Goal: Task Accomplishment & Management: Manage account settings

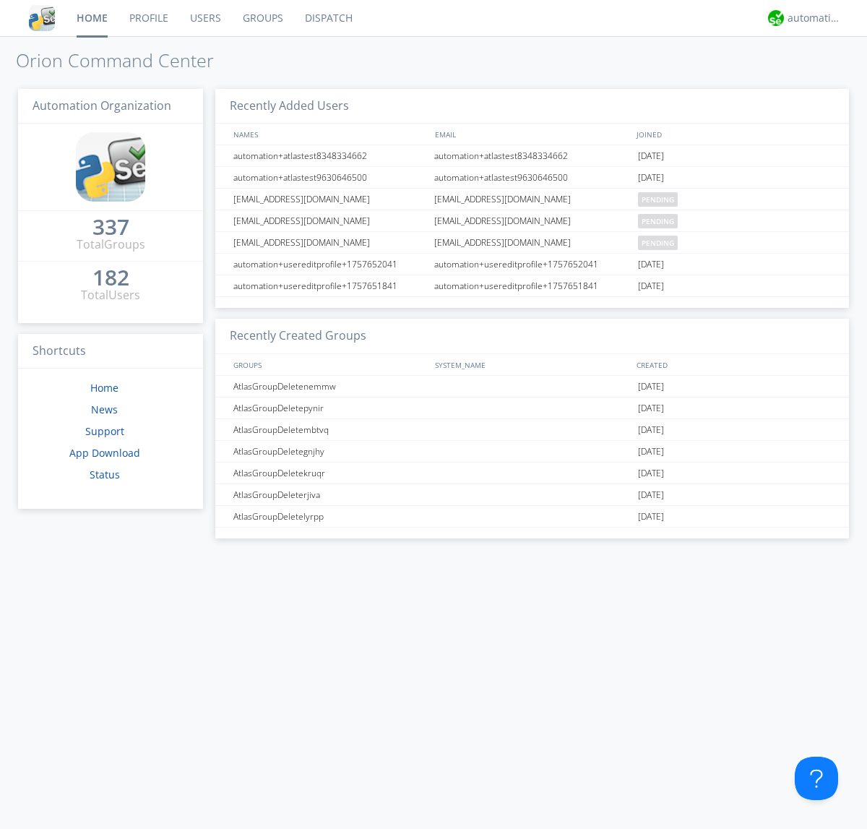
click at [205, 18] on link "Users" at bounding box center [205, 18] width 53 height 36
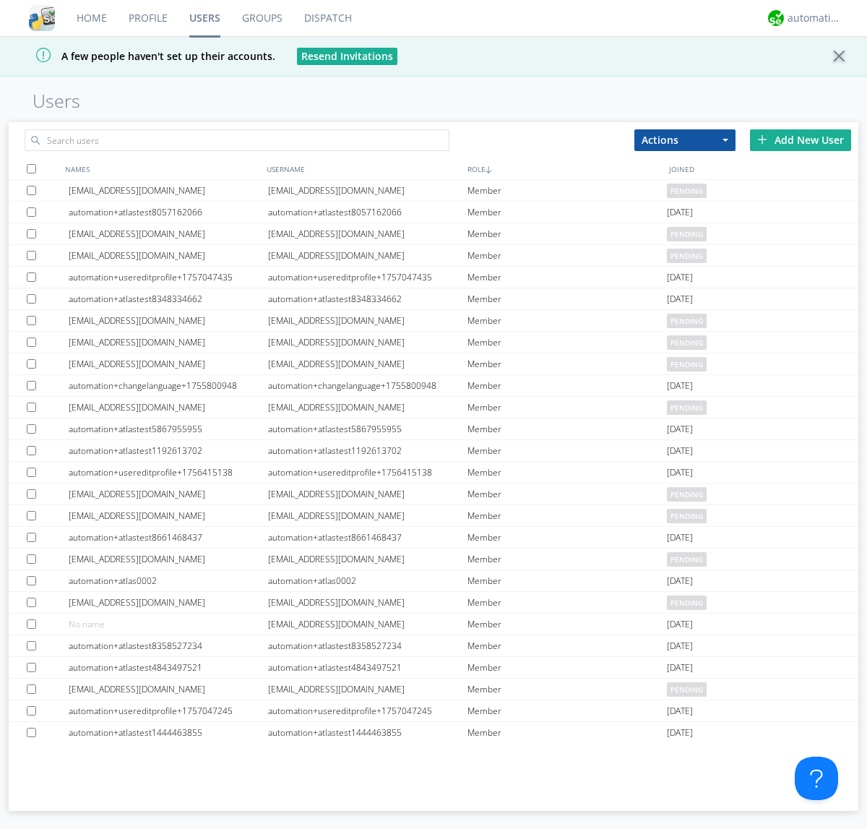
click at [801, 140] on div "Add New User" at bounding box center [800, 140] width 101 height 22
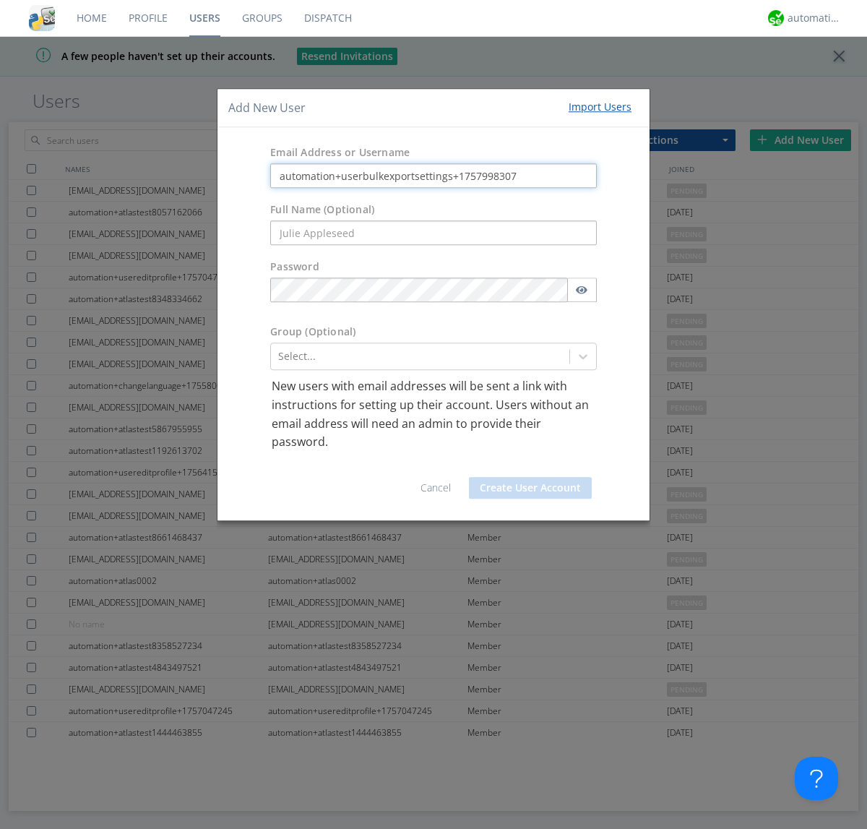
type input "automation+userbulkexportsettings+1757998307"
click at [531, 487] on button "Create User Account" at bounding box center [530, 488] width 123 height 22
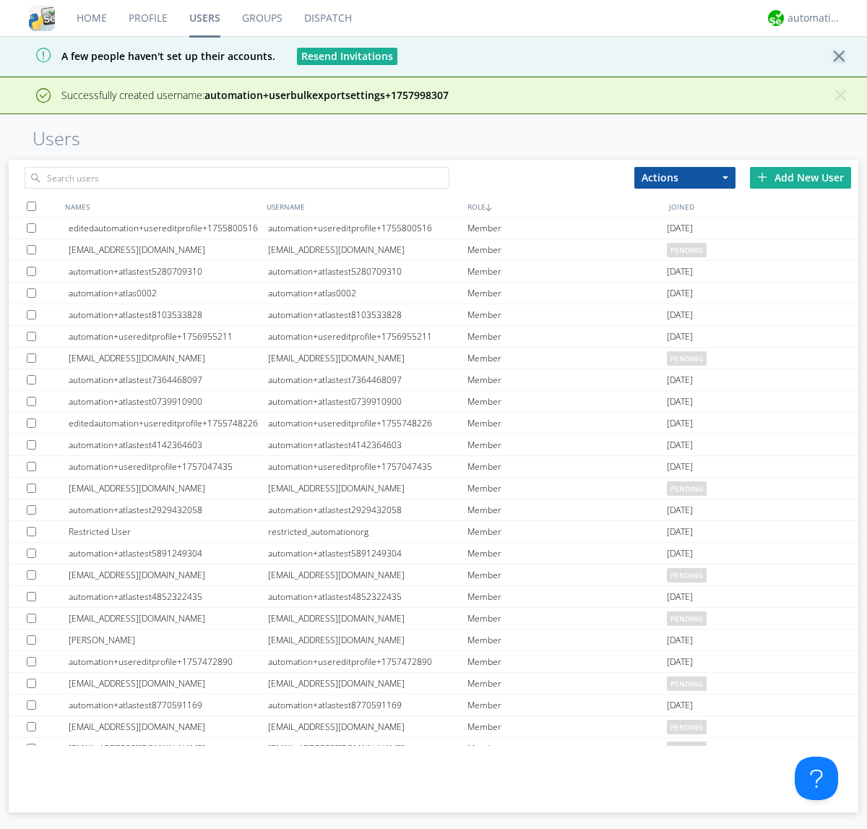
click at [801, 177] on div "Add New User" at bounding box center [800, 178] width 101 height 22
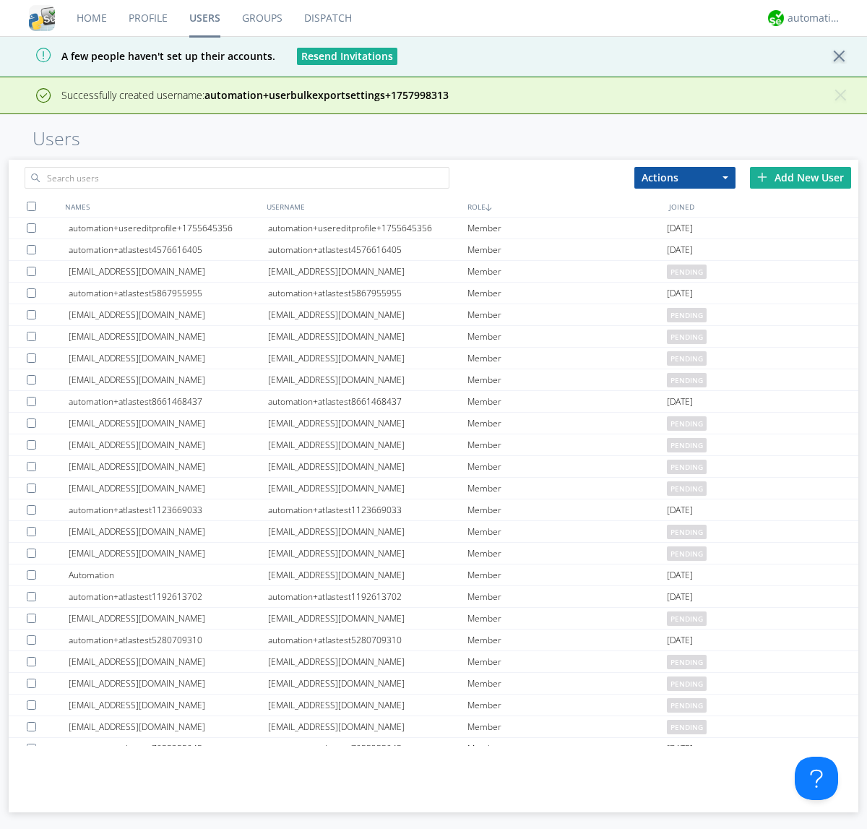
click at [801, 177] on div "Add New User" at bounding box center [800, 178] width 101 height 22
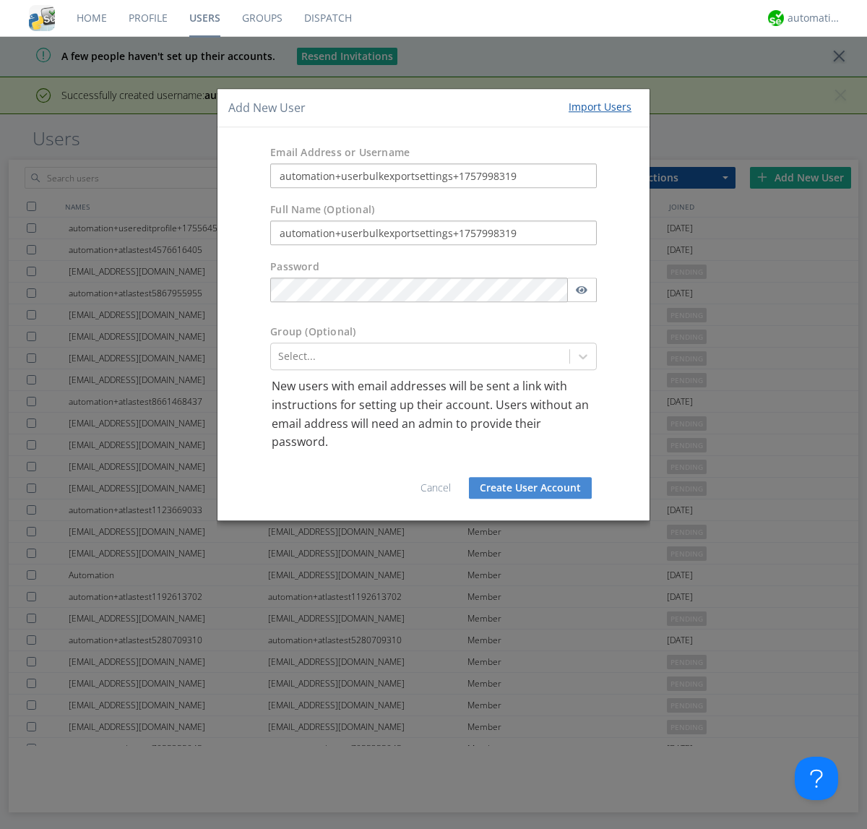
click at [531, 487] on button "Create User Account" at bounding box center [530, 488] width 123 height 22
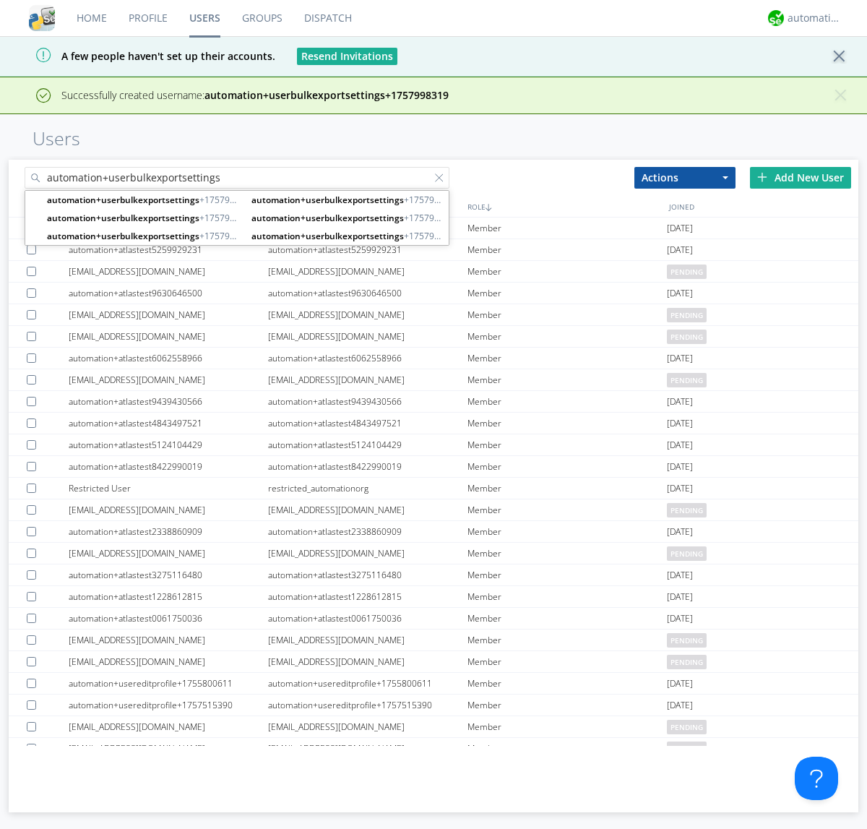
type input "automation+userbulkexportsettings"
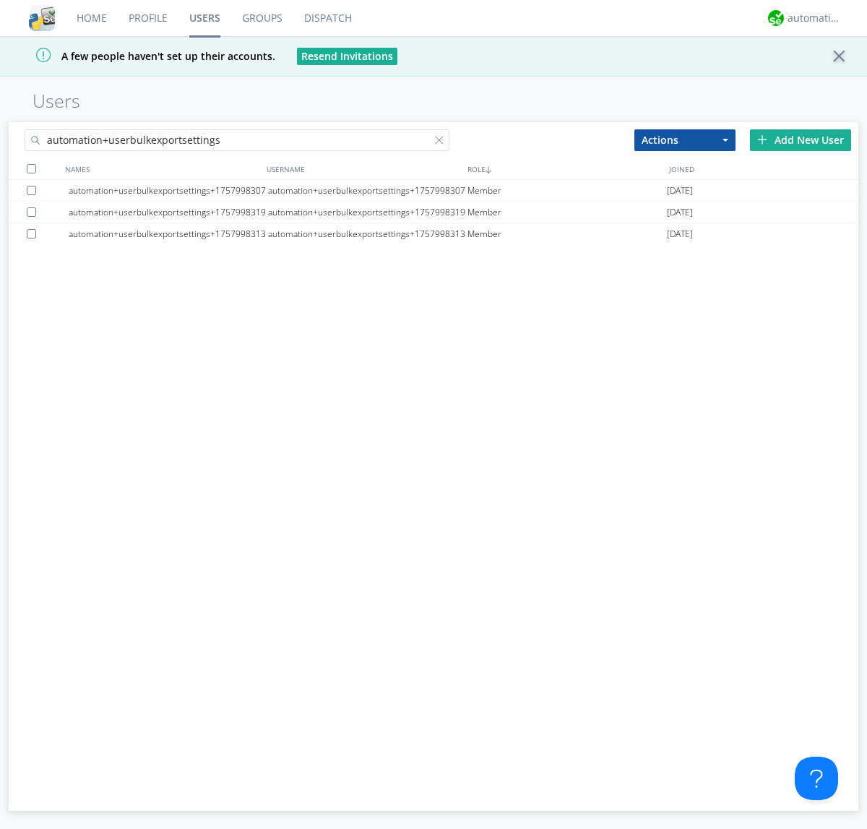
click at [31, 168] on div at bounding box center [31, 168] width 9 height 9
click at [685, 140] on button "Actions" at bounding box center [685, 140] width 101 height 22
click at [0, 0] on link "Export Users" at bounding box center [0, 0] width 0 height 0
click at [442, 142] on div at bounding box center [442, 143] width 14 height 14
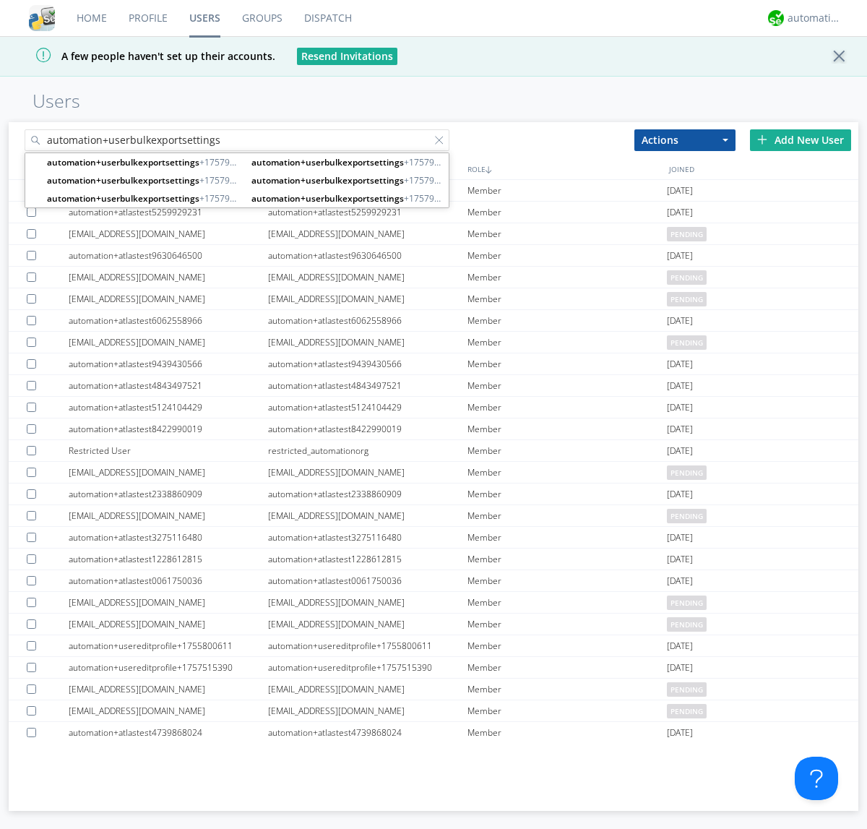
type input "automation+userbulkexportsettings"
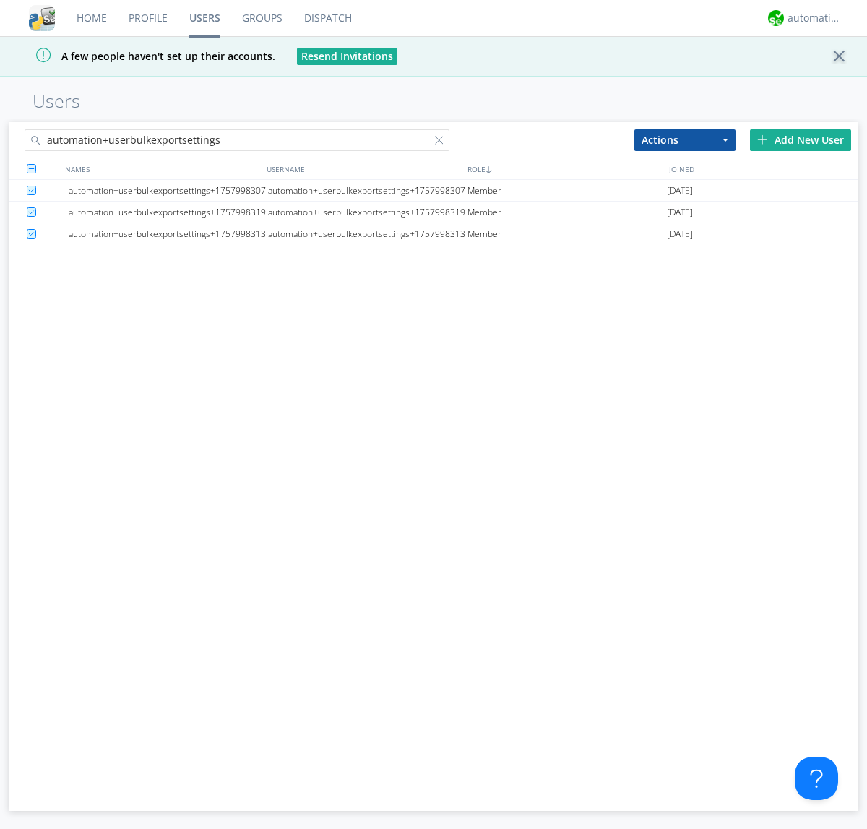
click at [685, 140] on button "Actions" at bounding box center [685, 140] width 101 height 22
click at [0, 0] on link "Delete User" at bounding box center [0, 0] width 0 height 0
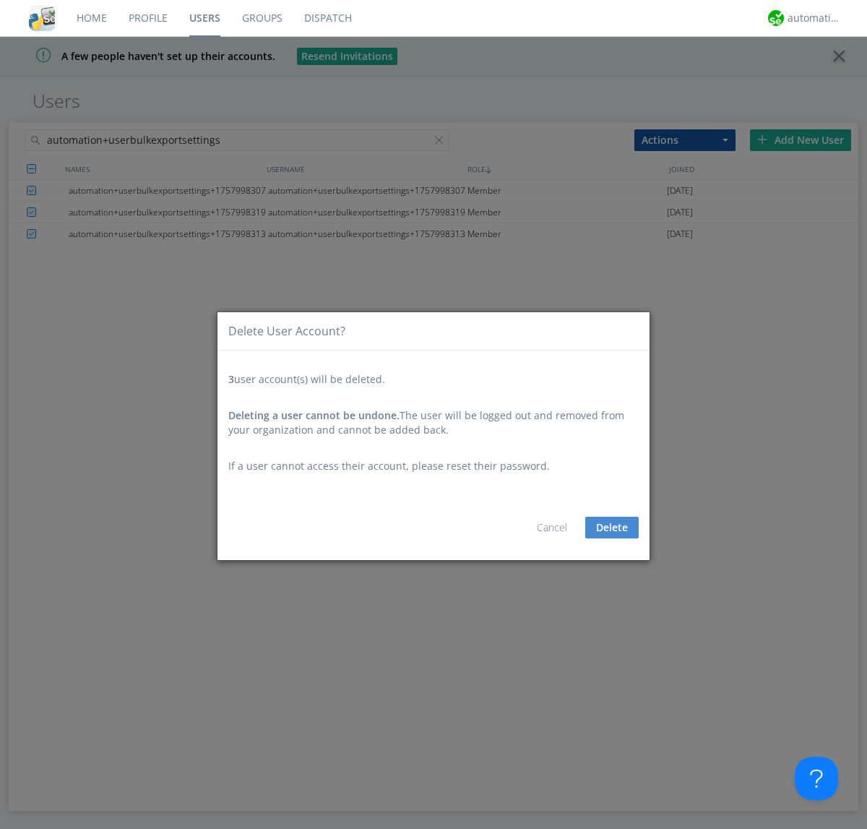
click at [612, 528] on button "Delete" at bounding box center [611, 528] width 53 height 22
